Goal: Task Accomplishment & Management: Manage account settings

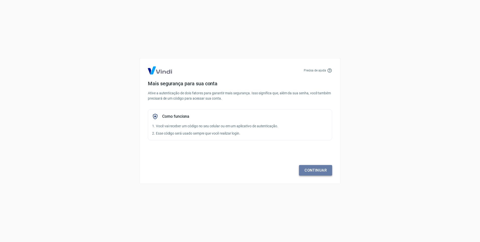
click at [321, 174] on link "Continuar" at bounding box center [315, 170] width 33 height 11
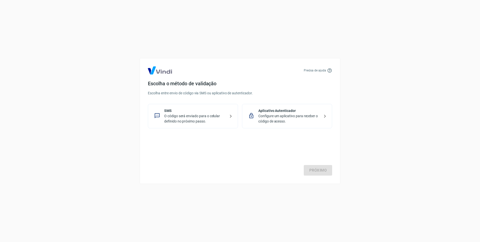
click at [184, 118] on p "O código será enviado para o celular definido no próximo passo." at bounding box center [195, 118] width 62 height 11
click at [320, 169] on link "Próximo" at bounding box center [318, 170] width 28 height 11
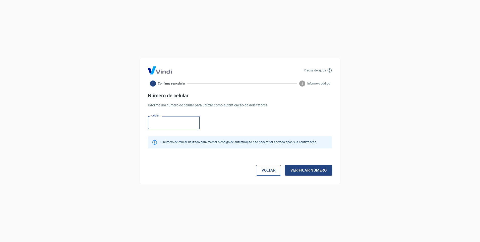
click at [260, 168] on link "Voltar" at bounding box center [268, 170] width 25 height 11
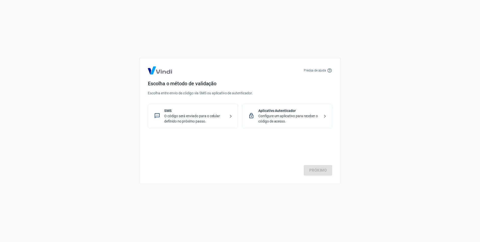
click at [271, 120] on p "Configure um aplicativo para receber o código de acesso." at bounding box center [289, 118] width 62 height 11
click at [323, 169] on link "Próximo" at bounding box center [318, 170] width 28 height 11
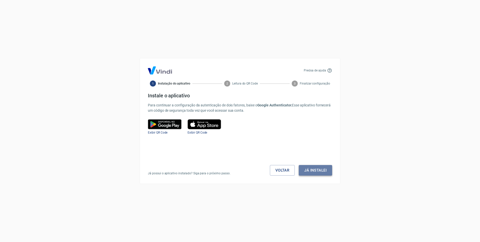
click at [310, 168] on button "Já instalei" at bounding box center [315, 170] width 33 height 11
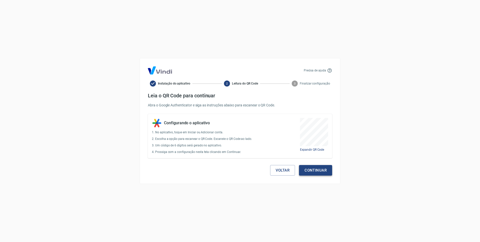
click at [314, 168] on button "Continuar" at bounding box center [315, 170] width 33 height 11
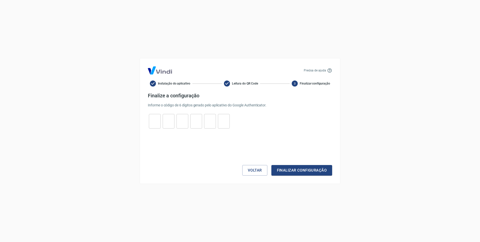
click at [163, 119] on div "​ ​ ​ ​ ​ ​" at bounding box center [189, 121] width 83 height 15
click at [156, 120] on input "tel" at bounding box center [155, 121] width 12 height 11
type input "9"
type input "0"
type input "7"
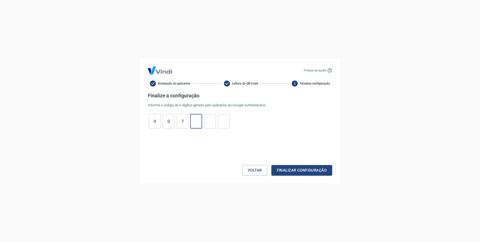
type input "4"
type input "8"
type input "6"
click at [285, 167] on button "Finalizar configuração" at bounding box center [302, 170] width 61 height 11
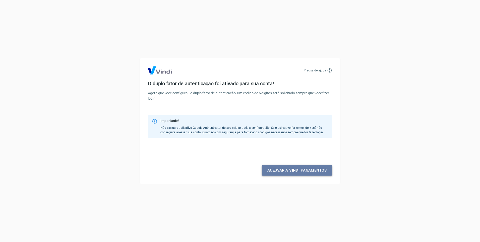
click at [291, 169] on link "Acessar a Vindi pagamentos" at bounding box center [297, 170] width 70 height 11
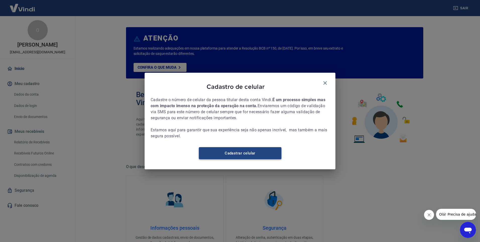
click at [260, 155] on link "Cadastrar celular" at bounding box center [240, 153] width 83 height 12
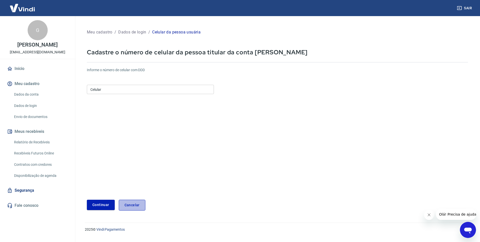
click at [134, 201] on link "Cancelar" at bounding box center [132, 204] width 27 height 11
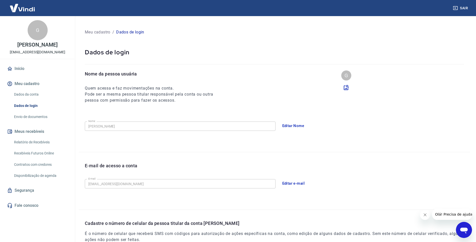
click at [27, 67] on link "Início" at bounding box center [37, 68] width 63 height 11
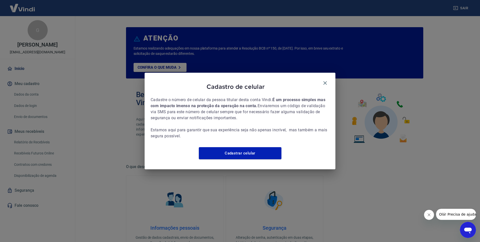
click at [251, 163] on div "Cadastro de celular Cadastre o número de celular da pessoa titular desta conta …" at bounding box center [240, 121] width 191 height 96
click at [250, 159] on link "Cadastrar celular" at bounding box center [240, 153] width 83 height 12
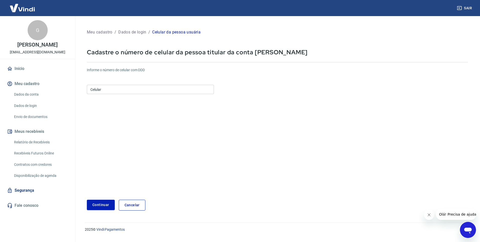
click at [141, 92] on input "Celular" at bounding box center [150, 89] width 127 height 9
type input "[PHONE_NUMBER]"
click at [105, 203] on button "Continuar" at bounding box center [101, 204] width 28 height 10
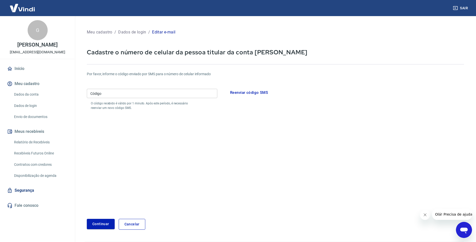
click at [120, 95] on input "Código" at bounding box center [152, 93] width 131 height 9
type input "028219"
click at [98, 221] on button "Continuar" at bounding box center [101, 224] width 28 height 10
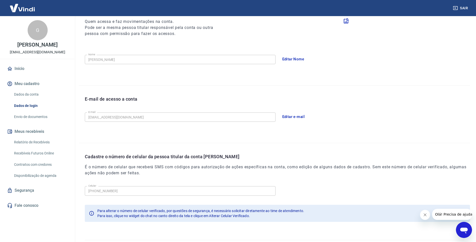
scroll to position [55, 0]
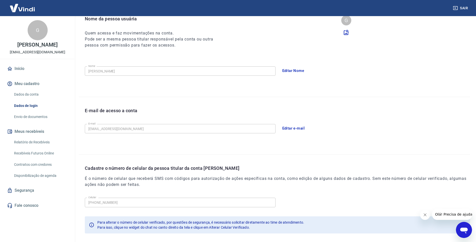
click at [23, 64] on link "Início" at bounding box center [37, 68] width 63 height 11
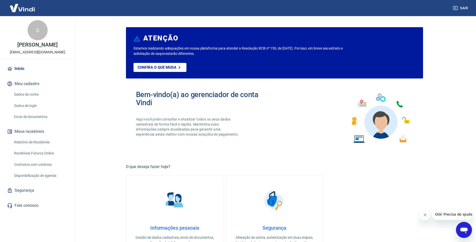
click at [437, 213] on span "Olá! Precisa de ajuda?" at bounding box center [454, 214] width 39 height 4
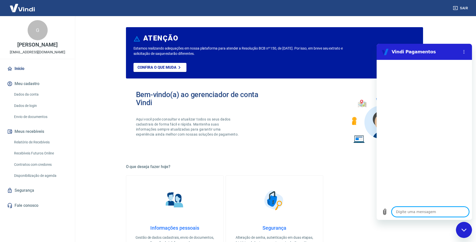
type textarea "c"
type textarea "x"
type textarea "co"
type textarea "x"
type textarea "con"
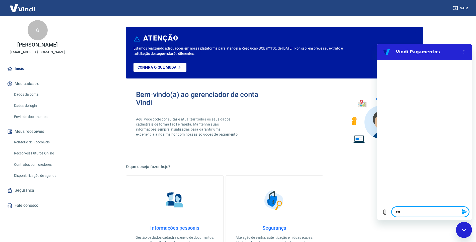
type textarea "x"
type textarea "cont"
type textarea "x"
type textarea "conta"
type textarea "x"
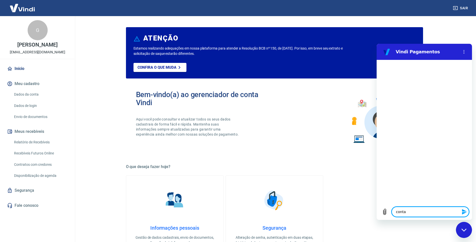
type textarea "conta"
type textarea "x"
type textarea "conta p"
type textarea "x"
type textarea "conta pr"
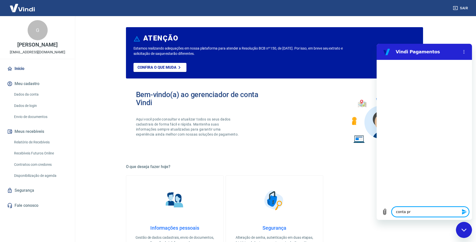
type textarea "x"
type textarea "conta pré"
type textarea "x"
type textarea "conta pré"
type textarea "x"
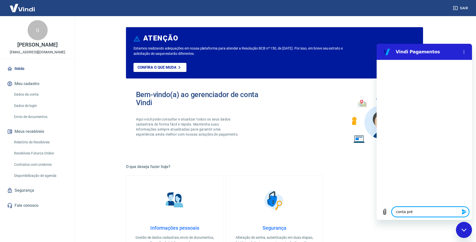
type textarea "conta pré a"
type textarea "x"
type textarea "conta pré at"
type textarea "x"
type textarea "conta pré ati"
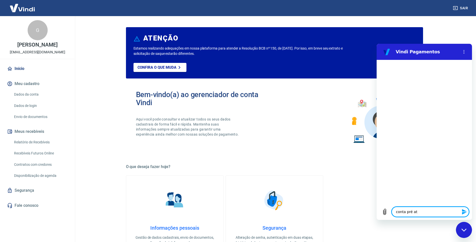
type textarea "x"
type textarea "conta pré ativ"
type textarea "x"
type textarea "conta pré ativa"
type textarea "x"
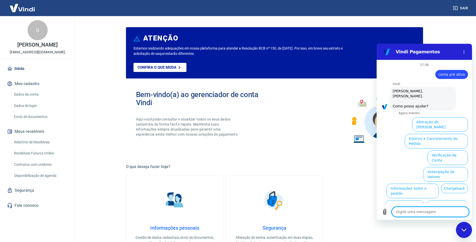
scroll to position [12, 0]
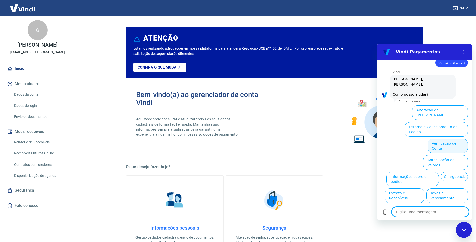
click at [440, 138] on button "Verificação de Conta" at bounding box center [448, 145] width 40 height 15
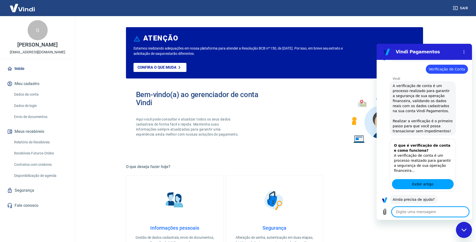
scroll to position [62, 0]
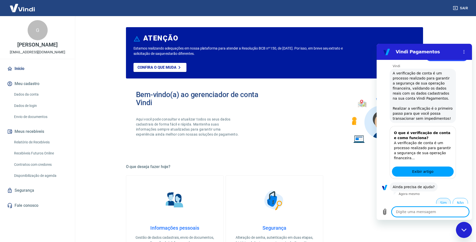
click at [440, 198] on button "Sim" at bounding box center [444, 203] width 15 height 10
type textarea "x"
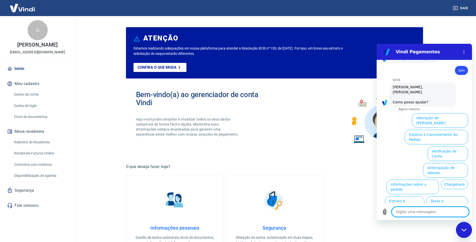
scroll to position [193, 0]
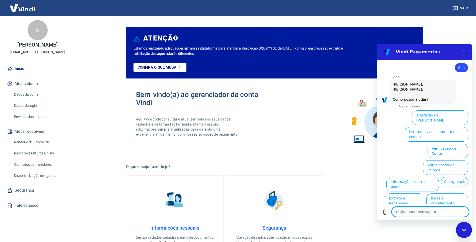
type textarea "f"
type textarea "x"
type textarea "fa"
type textarea "x"
type textarea "fal"
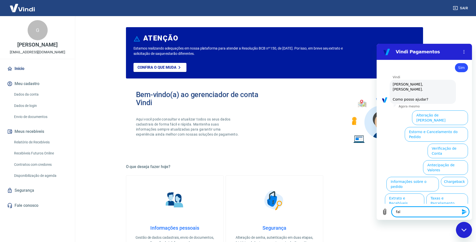
type textarea "x"
type textarea "fala"
type textarea "x"
type textarea "falar"
type textarea "x"
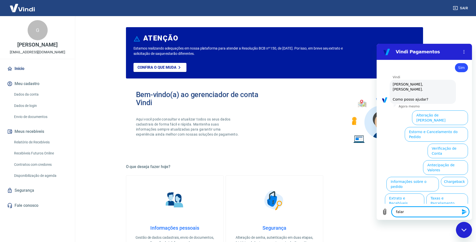
type textarea "falar"
type textarea "x"
type textarea "falar c"
type textarea "x"
type textarea "falar co"
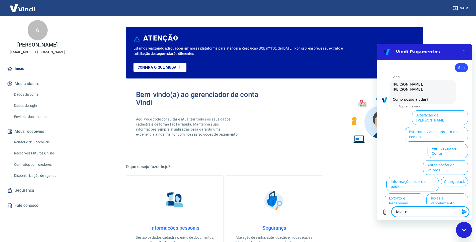
type textarea "x"
type textarea "falar com"
type textarea "x"
type textarea "falar com"
type textarea "x"
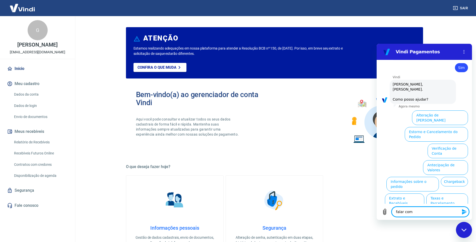
type textarea "falar com a"
type textarea "x"
type textarea "falar com at"
type textarea "x"
type textarea "falar com ate"
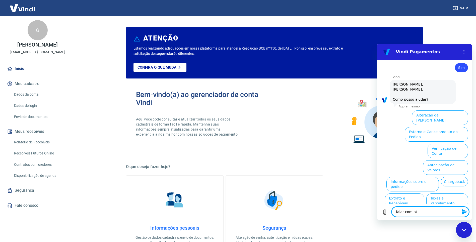
type textarea "x"
type textarea "falar com [GEOGRAPHIC_DATA]"
type textarea "x"
type textarea "falar com atent"
type textarea "x"
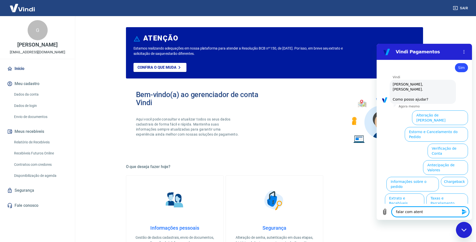
type textarea "falar com atente"
type textarea "x"
type textarea "falar com atenten"
type textarea "x"
type textarea "falar com atentend"
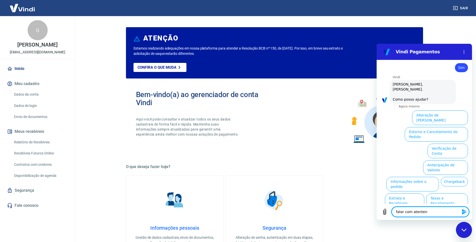
type textarea "x"
type textarea "falar com atenten"
type textarea "x"
type textarea "falar com atentent"
type textarea "x"
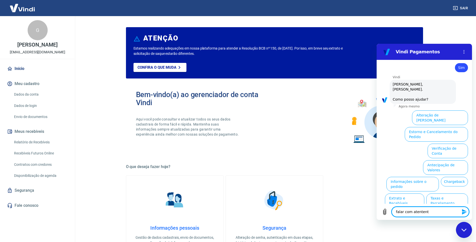
type textarea "falar com atentente"
type textarea "x"
type textarea "falar com atentent"
type textarea "x"
type textarea "falar com atenten"
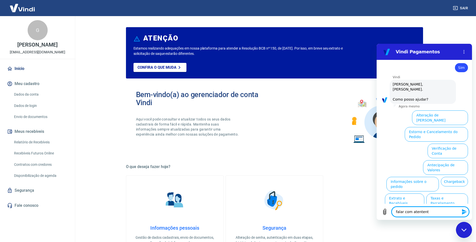
type textarea "x"
type textarea "falar com atente"
type textarea "x"
type textarea "falar com atent"
type textarea "x"
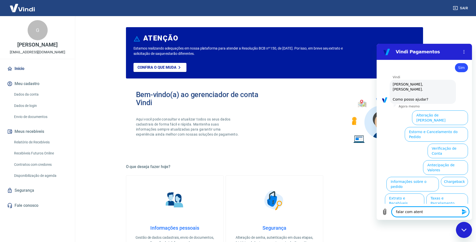
type textarea "falar com [GEOGRAPHIC_DATA]"
type textarea "x"
type textarea "falar com atend"
type textarea "x"
type textarea "falar com atende"
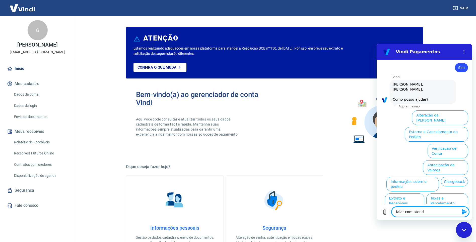
type textarea "x"
type textarea "falar com atenden"
type textarea "x"
type textarea "falar com atendent"
type textarea "x"
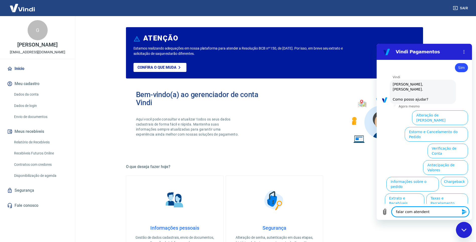
type textarea "falar com atendente"
type textarea "x"
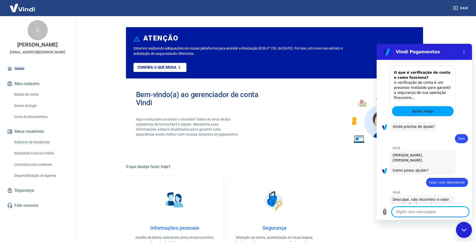
type textarea "x"
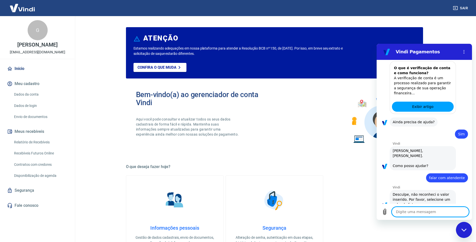
scroll to position [127, 0]
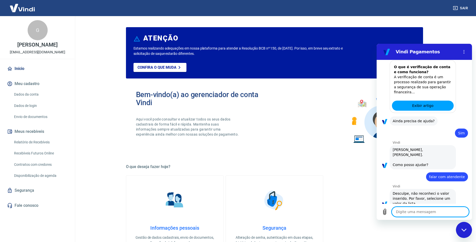
type textarea "f"
type textarea "x"
type textarea "fa"
type textarea "x"
type textarea "fal"
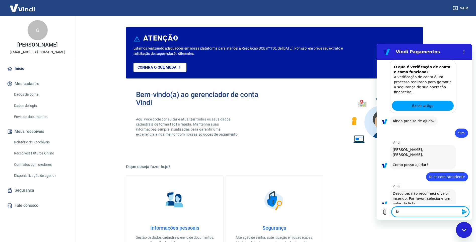
type textarea "x"
type textarea "fala"
type textarea "x"
type textarea "falar"
type textarea "x"
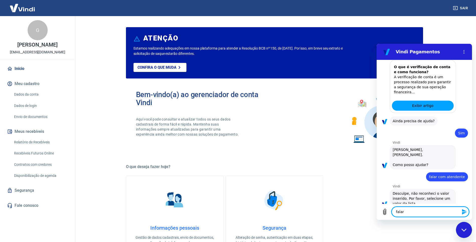
type textarea "falar"
type textarea "x"
type textarea "falar c"
type textarea "x"
type textarea "falar co"
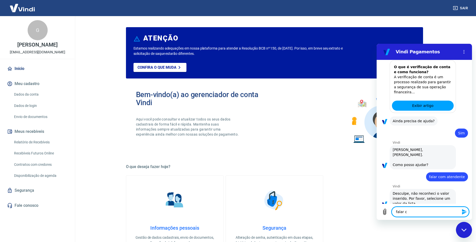
type textarea "x"
type textarea "falar com"
type textarea "x"
type textarea "falar com"
type textarea "x"
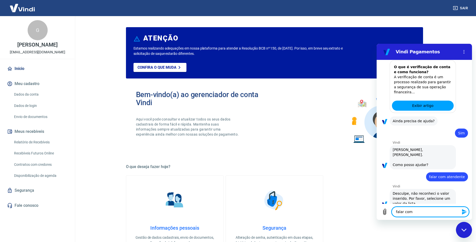
type textarea "falar com a"
type textarea "x"
type textarea "falar com at"
type textarea "x"
type textarea "falar com ate"
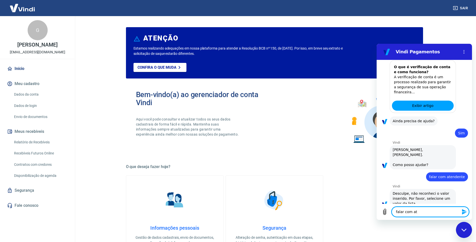
type textarea "x"
type textarea "falar com [GEOGRAPHIC_DATA]"
type textarea "x"
type textarea "falar com atend"
type textarea "x"
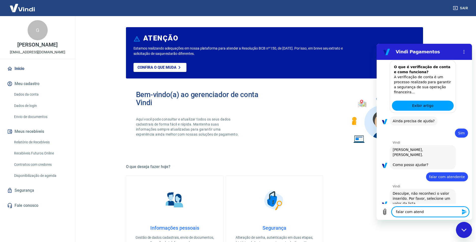
type textarea "falar com atende"
type textarea "x"
type textarea "falar com atenden"
type textarea "x"
type textarea "falar com atendent"
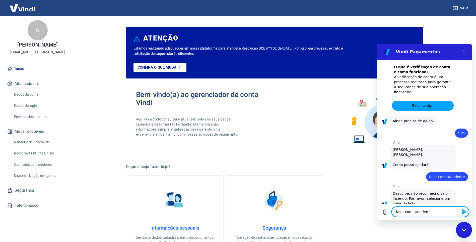
type textarea "x"
type textarea "falar com atendente"
type textarea "x"
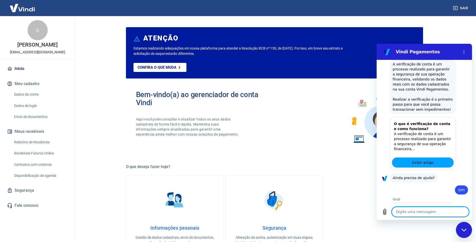
scroll to position [66, 0]
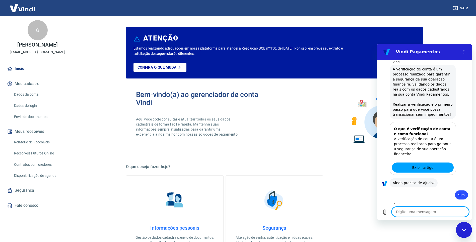
click at [466, 230] on icon "Fechar janela de mensagens" at bounding box center [464, 229] width 5 height 3
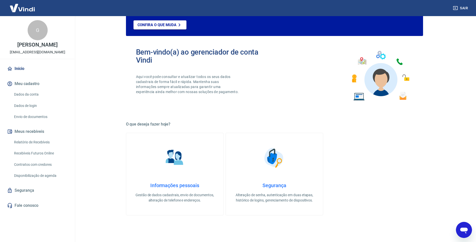
scroll to position [50, 0]
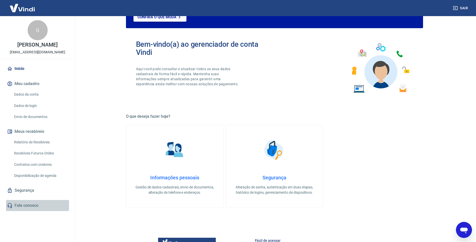
click at [23, 208] on link "Fale conosco" at bounding box center [37, 205] width 63 height 11
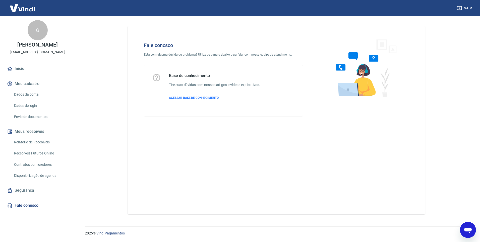
click at [471, 227] on icon "Abrir janela de mensagens" at bounding box center [468, 229] width 9 height 9
type textarea "x"
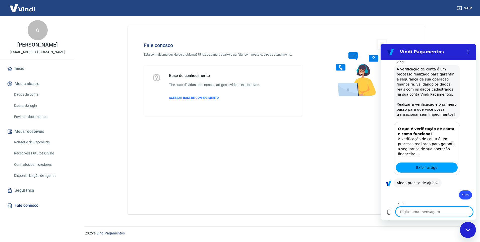
type textarea "o"
type textarea "x"
type textarea "oi"
type textarea "x"
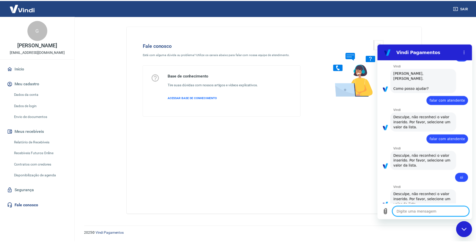
scroll to position [205, 0]
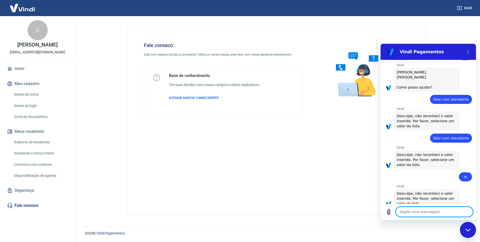
click at [427, 196] on div "Vindi diz: Desculpe, não reconheci o valor inserido. Por favor, selecione um va…" at bounding box center [427, 198] width 66 height 19
click at [470, 48] on button "Menu de opções" at bounding box center [468, 52] width 10 height 10
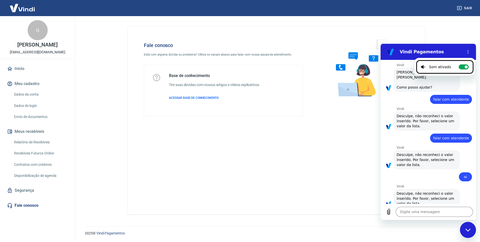
click at [374, 31] on div "Fale conosco Está com alguma dúvida ou problema? Utilize os canais abaixo para …" at bounding box center [276, 120] width 297 height 188
drag, startPoint x: 469, startPoint y: 236, endPoint x: 468, endPoint y: 232, distance: 3.6
click at [469, 234] on div "Fechar janela de mensagens" at bounding box center [468, 229] width 15 height 15
type textarea "x"
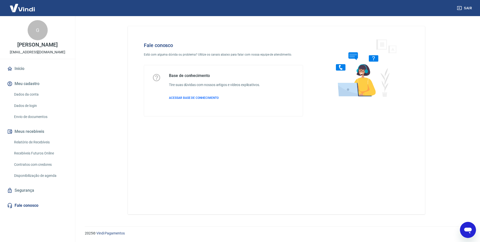
click at [20, 94] on link "Dados da conta" at bounding box center [40, 94] width 57 height 10
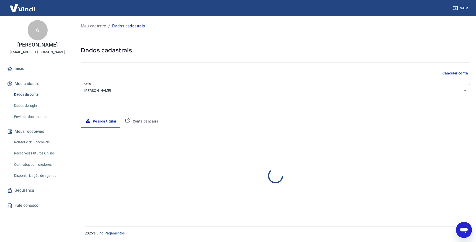
select select "MT"
select select "business"
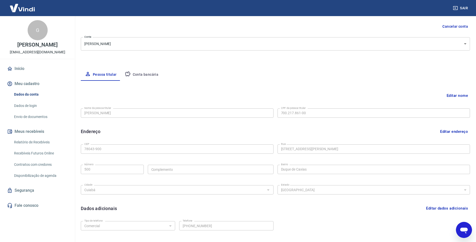
scroll to position [50, 0]
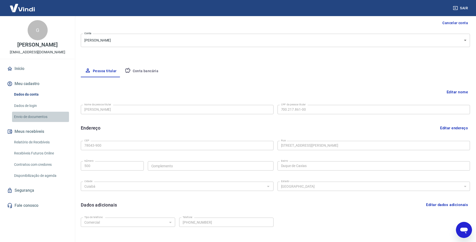
click at [27, 116] on link "Envio de documentos" at bounding box center [40, 117] width 57 height 10
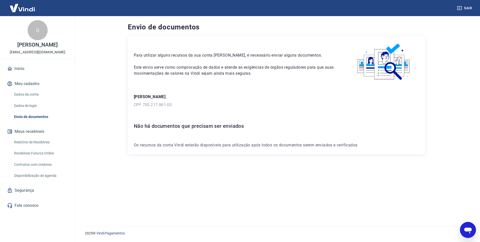
click at [32, 190] on link "Segurança" at bounding box center [37, 190] width 63 height 11
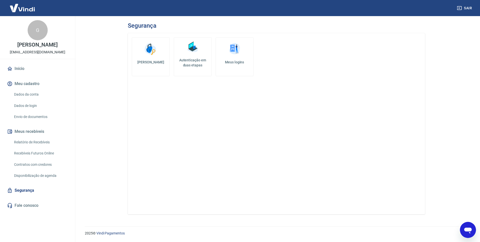
click at [31, 8] on img at bounding box center [22, 7] width 33 height 15
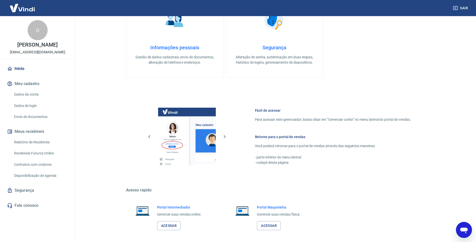
scroll to position [202, 0]
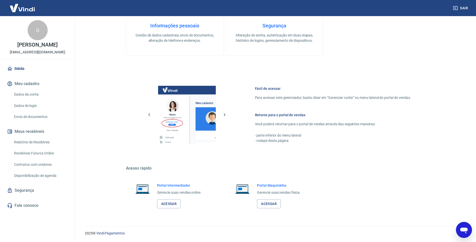
drag, startPoint x: 928, startPoint y: 446, endPoint x: 469, endPoint y: 227, distance: 508.7
click at [470, 227] on div "Abrir janela de mensagens" at bounding box center [464, 229] width 15 height 15
type textarea "x"
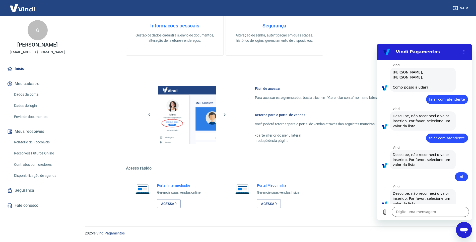
scroll to position [0, 0]
type textarea "v"
type textarea "x"
type textarea "vo"
type textarea "x"
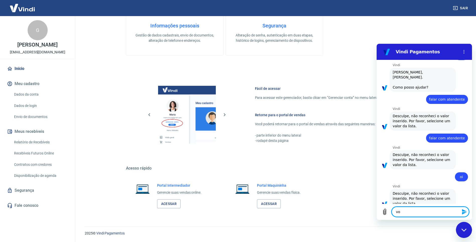
type textarea "vol"
type textarea "x"
type textarea "volt"
type textarea "x"
type textarea "volta"
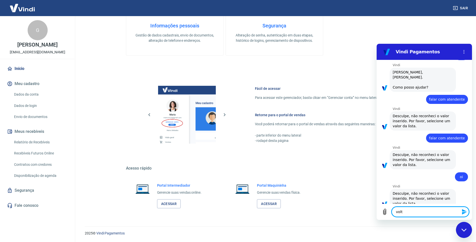
type textarea "x"
type textarea "voltar"
type textarea "x"
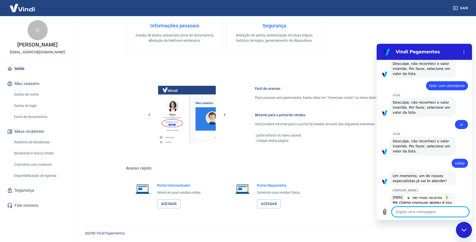
scroll to position [281, 0]
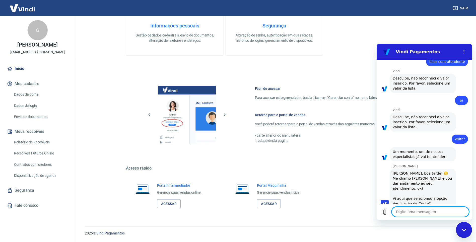
type textarea "x"
type textarea "O"
type textarea "x"
type textarea "Ol"
type textarea "x"
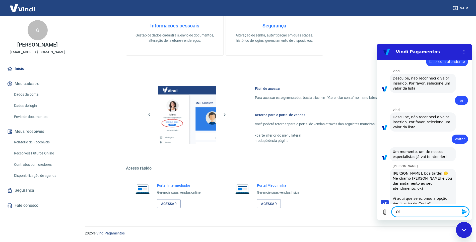
type textarea "Olá"
type textarea "x"
type textarea "Olá,"
type textarea "x"
type textarea "Olá,"
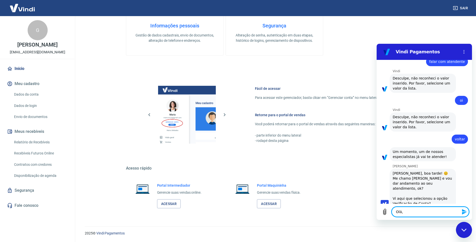
type textarea "x"
type textarea "Olá, s"
type textarea "x"
type textarea "Olá, si"
type textarea "x"
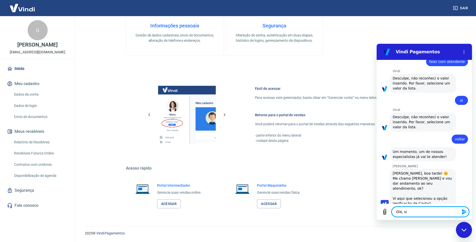
type textarea "Olá, si"
type textarea "x"
type textarea "Olá, si"
type textarea "x"
type textarea "Olá, si,"
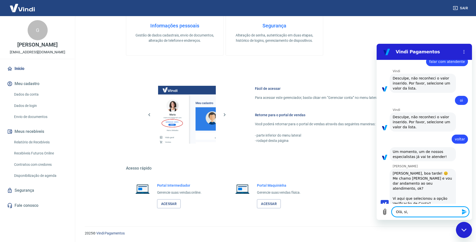
type textarea "x"
type textarea "Olá, si,"
type textarea "x"
type textarea "Olá, si,"
type textarea "x"
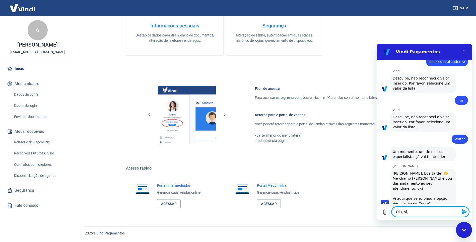
type textarea "Olá, si"
type textarea "x"
type textarea "Olá, sim"
type textarea "x"
type textarea "Olá, sim,"
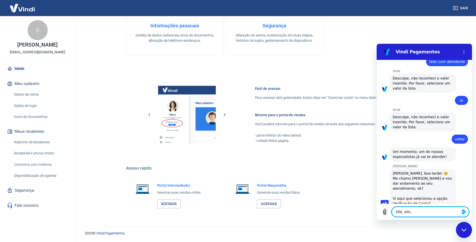
type textarea "x"
type textarea "Olá, sim,"
type textarea "x"
type textarea "Olá, sim, gh"
type textarea "x"
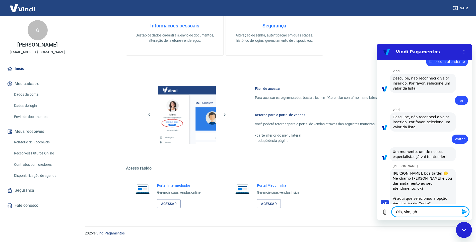
type textarea "Olá, sim, gho"
type textarea "x"
type textarea "Olá, sim, gh"
type textarea "x"
type textarea "Olá, sim, g"
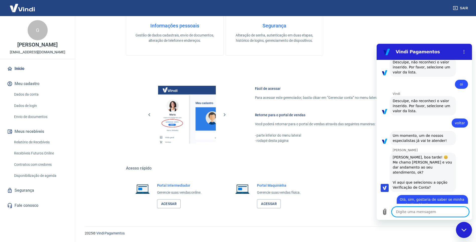
scroll to position [298, 0]
click at [468, 225] on div "Fechar janela de mensagens" at bounding box center [464, 229] width 15 height 15
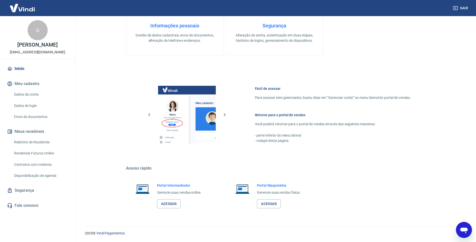
click at [461, 227] on icon "Abrir janela de mensagens" at bounding box center [464, 229] width 9 height 9
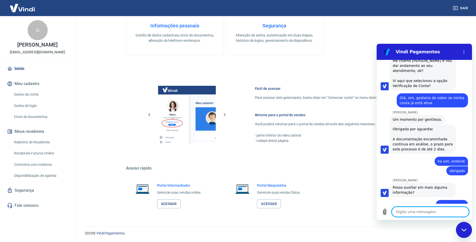
scroll to position [400, 0]
